Goal: Check status: Check status

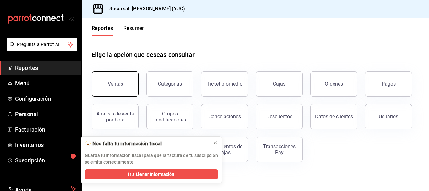
click at [134, 83] on button "Ventas" at bounding box center [115, 83] width 47 height 25
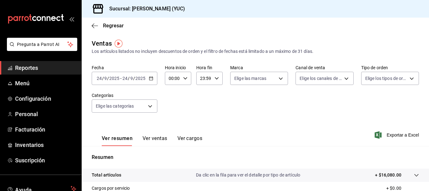
click at [179, 76] on input "00:00" at bounding box center [173, 78] width 16 height 13
click at [185, 124] on span "02" at bounding box center [183, 124] width 3 height 5
type input "00:02"
click at [283, 120] on div at bounding box center [214, 95] width 429 height 191
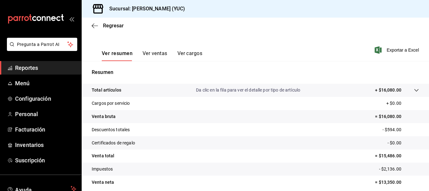
scroll to position [86, 0]
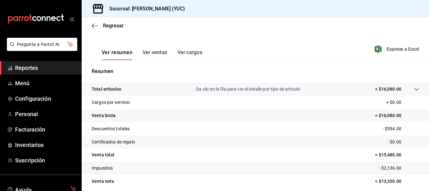
click at [160, 56] on button "Ver ventas" at bounding box center [155, 54] width 25 height 11
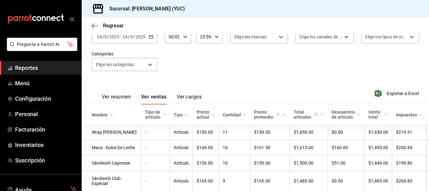
scroll to position [86, 0]
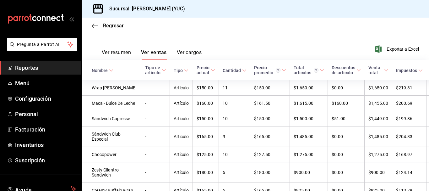
click at [111, 47] on div "Ver resumen Ver ventas Ver cargos" at bounding box center [147, 51] width 110 height 18
click at [113, 53] on button "Ver resumen" at bounding box center [116, 54] width 29 height 11
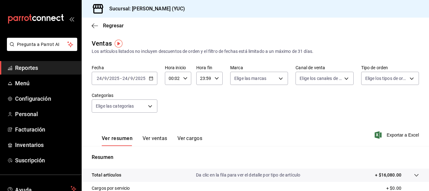
click at [187, 24] on div "Regresar" at bounding box center [255, 26] width 347 height 16
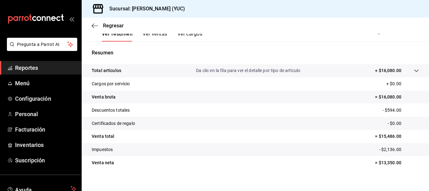
scroll to position [110, 0]
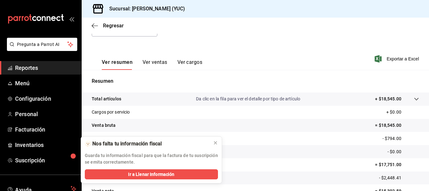
scroll to position [110, 0]
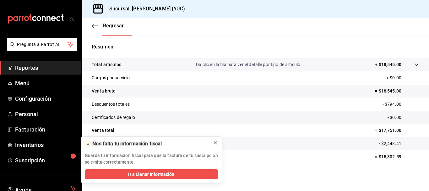
click at [214, 143] on icon at bounding box center [215, 142] width 5 height 5
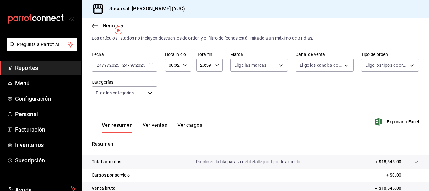
scroll to position [13, 0]
click at [178, 67] on input "00:02" at bounding box center [173, 65] width 16 height 13
click at [220, 109] on div at bounding box center [214, 95] width 429 height 191
click at [149, 66] on icon "button" at bounding box center [151, 65] width 4 height 4
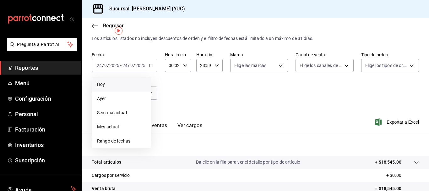
click at [104, 88] on li "Hoy" at bounding box center [121, 84] width 59 height 14
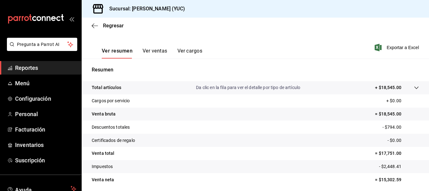
scroll to position [85, 0]
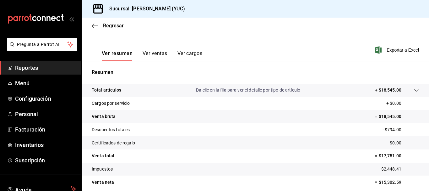
click at [157, 53] on button "Ver ventas" at bounding box center [155, 55] width 25 height 11
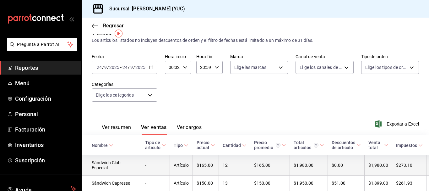
scroll to position [8, 0]
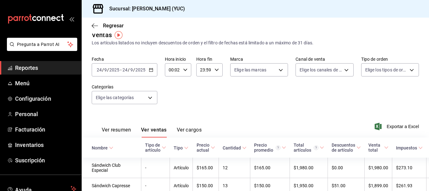
click at [183, 67] on div "00:02 Hora inicio" at bounding box center [178, 69] width 26 height 13
click at [187, 115] on button "04" at bounding box center [184, 116] width 10 height 13
type input "00:04"
click at [122, 128] on div at bounding box center [214, 95] width 429 height 191
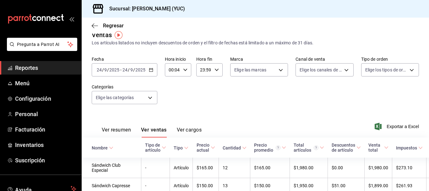
click at [122, 128] on button "Ver resumen" at bounding box center [116, 132] width 29 height 11
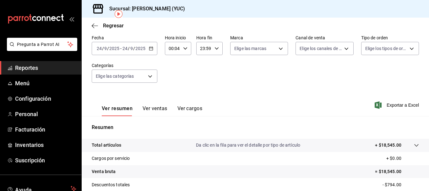
scroll to position [30, 0]
click at [145, 46] on input "2025" at bounding box center [140, 48] width 11 height 5
click at [152, 49] on icon "button" at bounding box center [151, 48] width 4 height 4
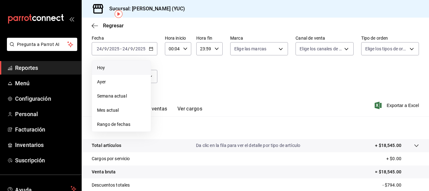
click at [118, 70] on span "Hoy" at bounding box center [121, 67] width 49 height 7
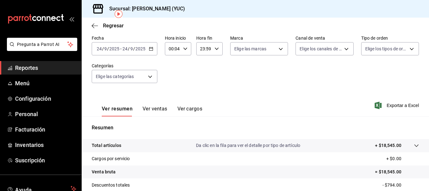
click at [187, 50] on div "00:04 Hora inicio" at bounding box center [178, 48] width 26 height 13
click at [171, 67] on span "00" at bounding box center [171, 64] width 3 height 5
click at [198, 68] on div at bounding box center [214, 95] width 429 height 191
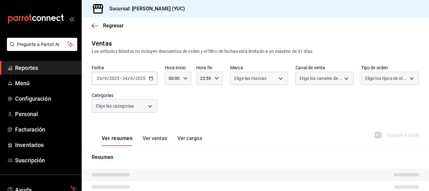
type input "00:04"
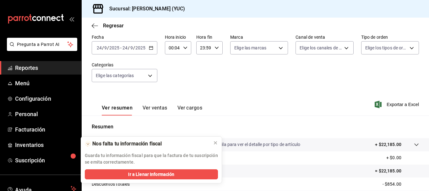
scroll to position [15, 0]
